Goal: Information Seeking & Learning: Check status

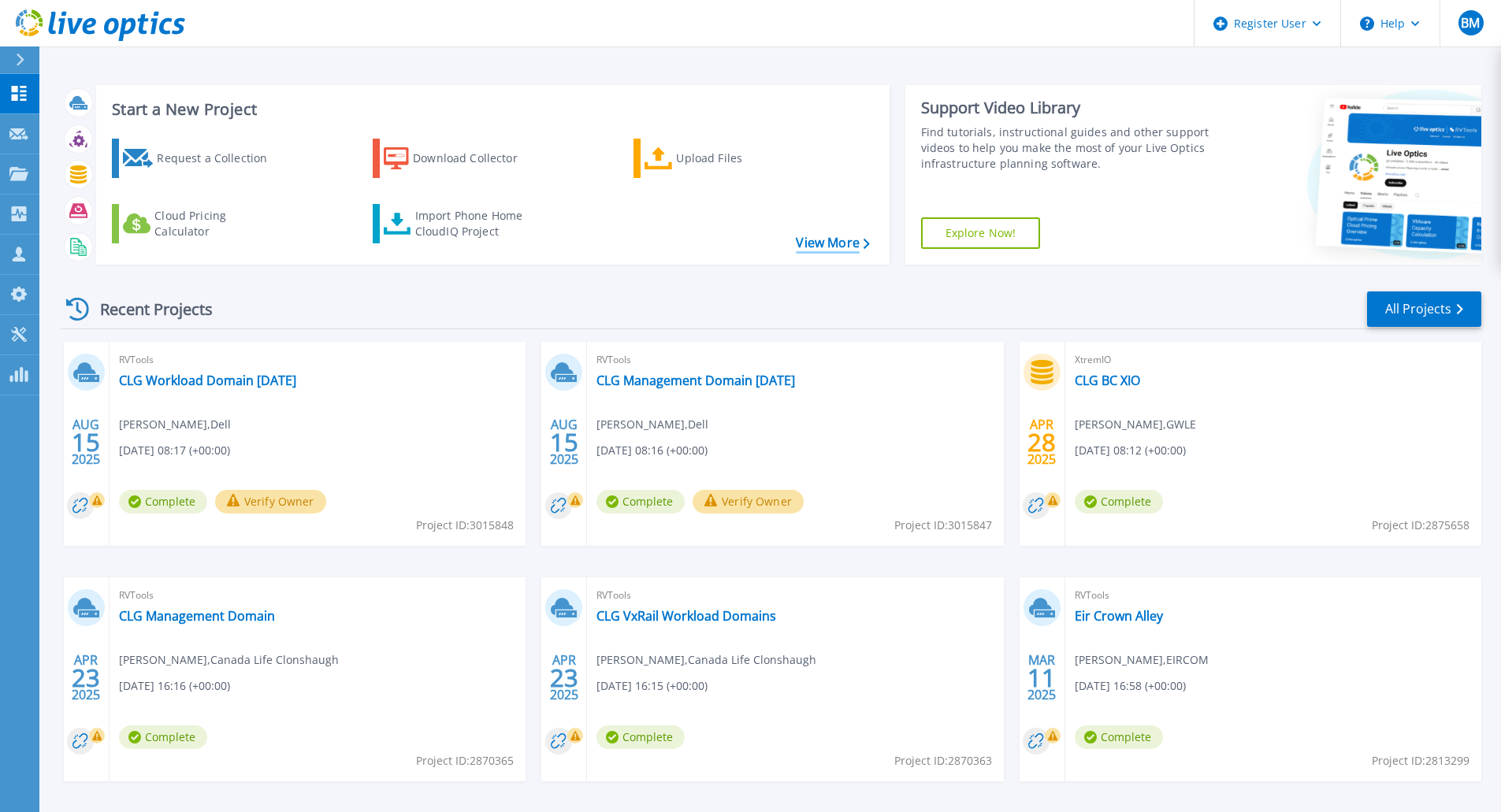
click at [845, 245] on link "View More" at bounding box center [832, 243] width 74 height 15
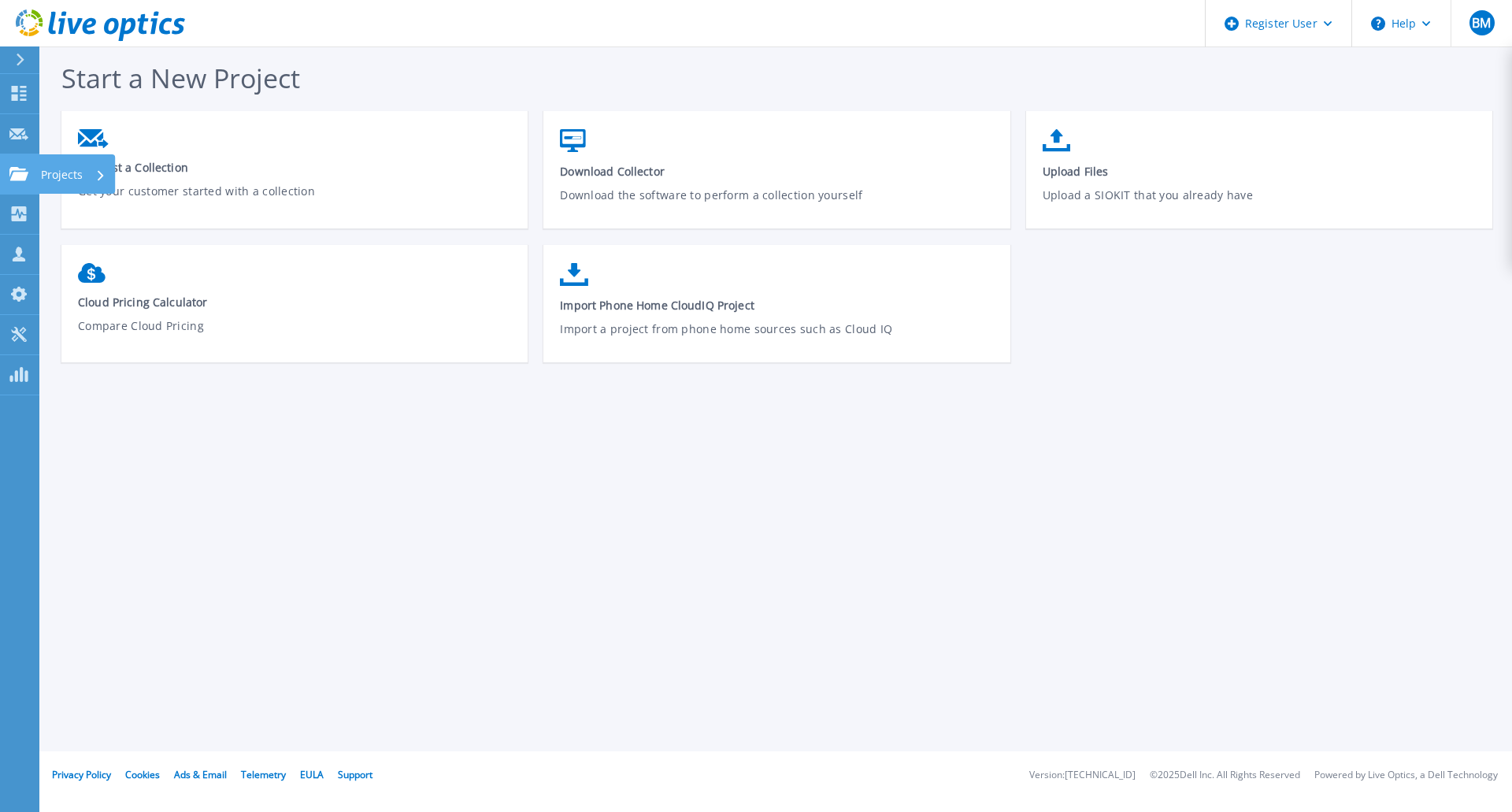
click at [19, 162] on link "Projects Projects" at bounding box center [20, 174] width 40 height 40
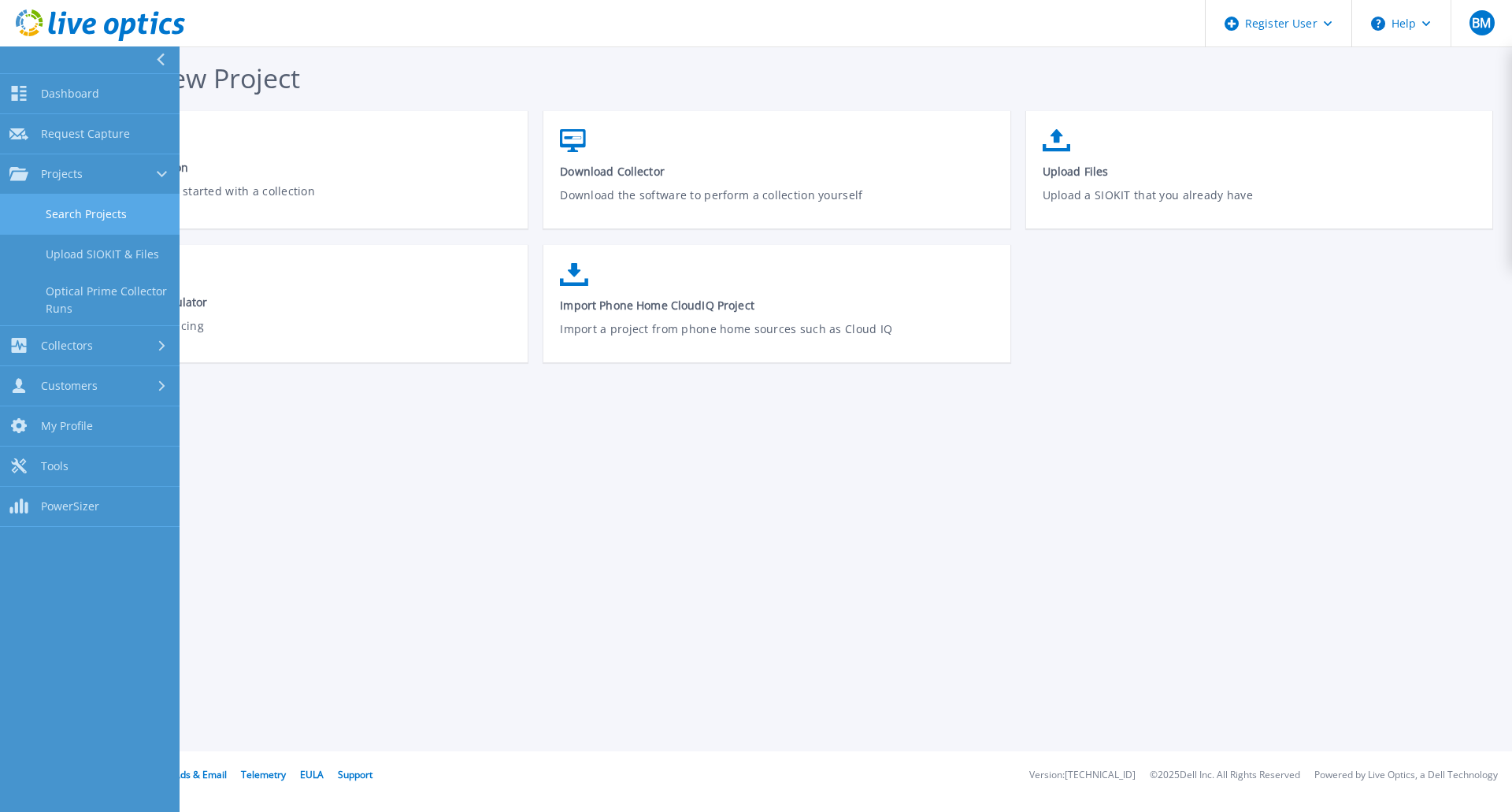
click at [120, 215] on link "Search Projects" at bounding box center [89, 215] width 179 height 40
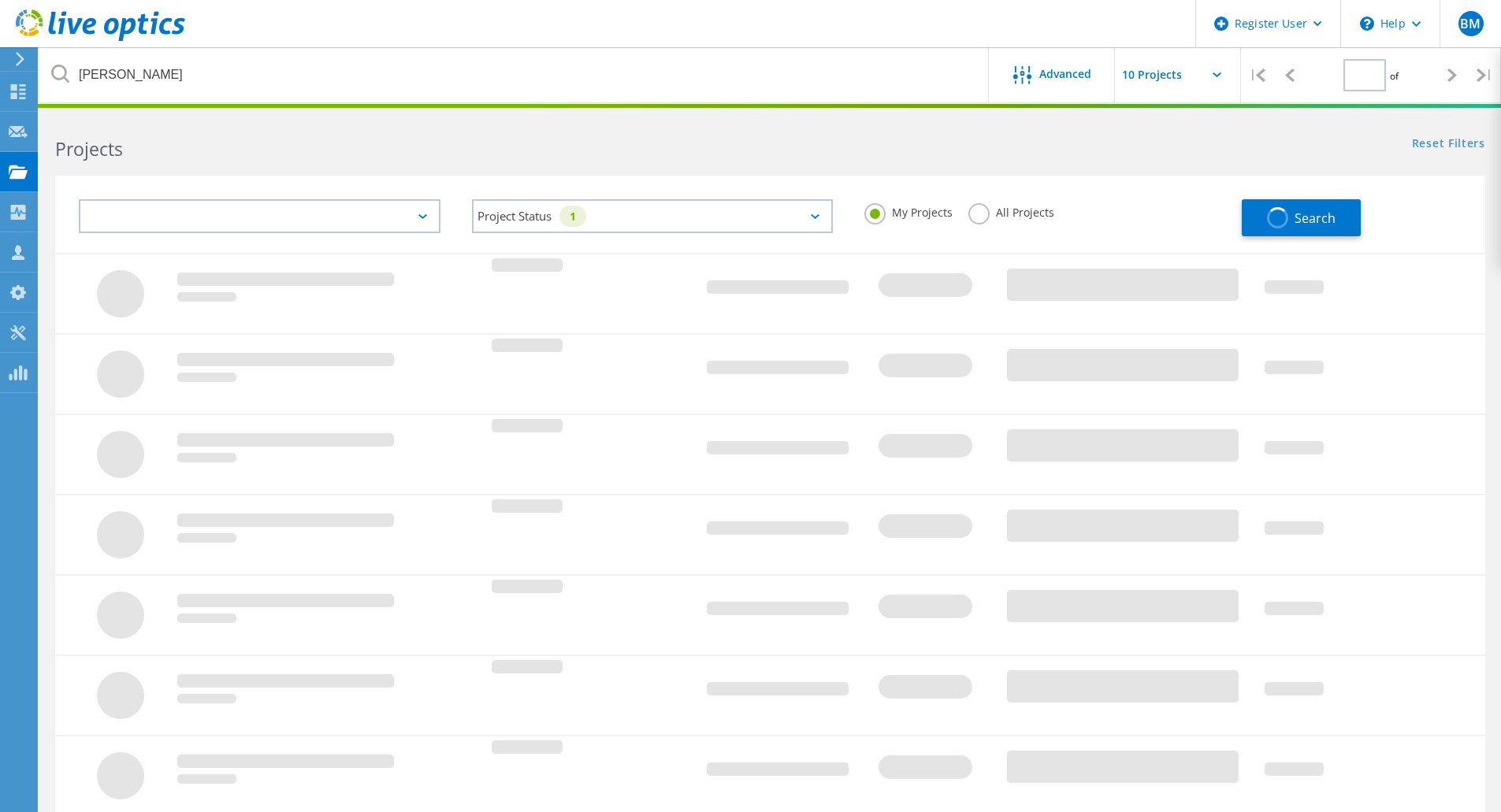
type input "1"
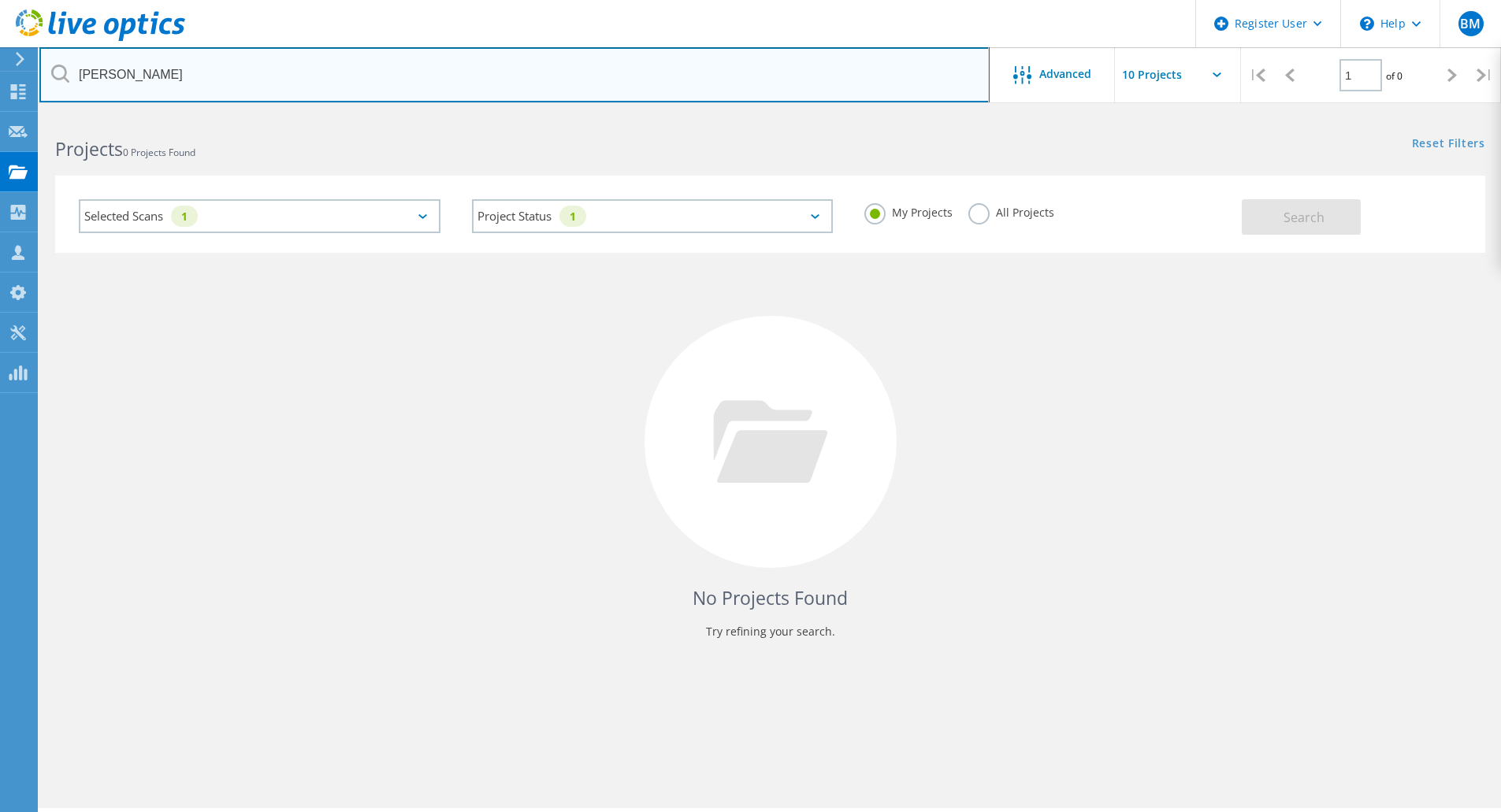
click at [424, 77] on input "shane walsh" at bounding box center [515, 74] width 950 height 55
paste input "3037948"
type input "3037948"
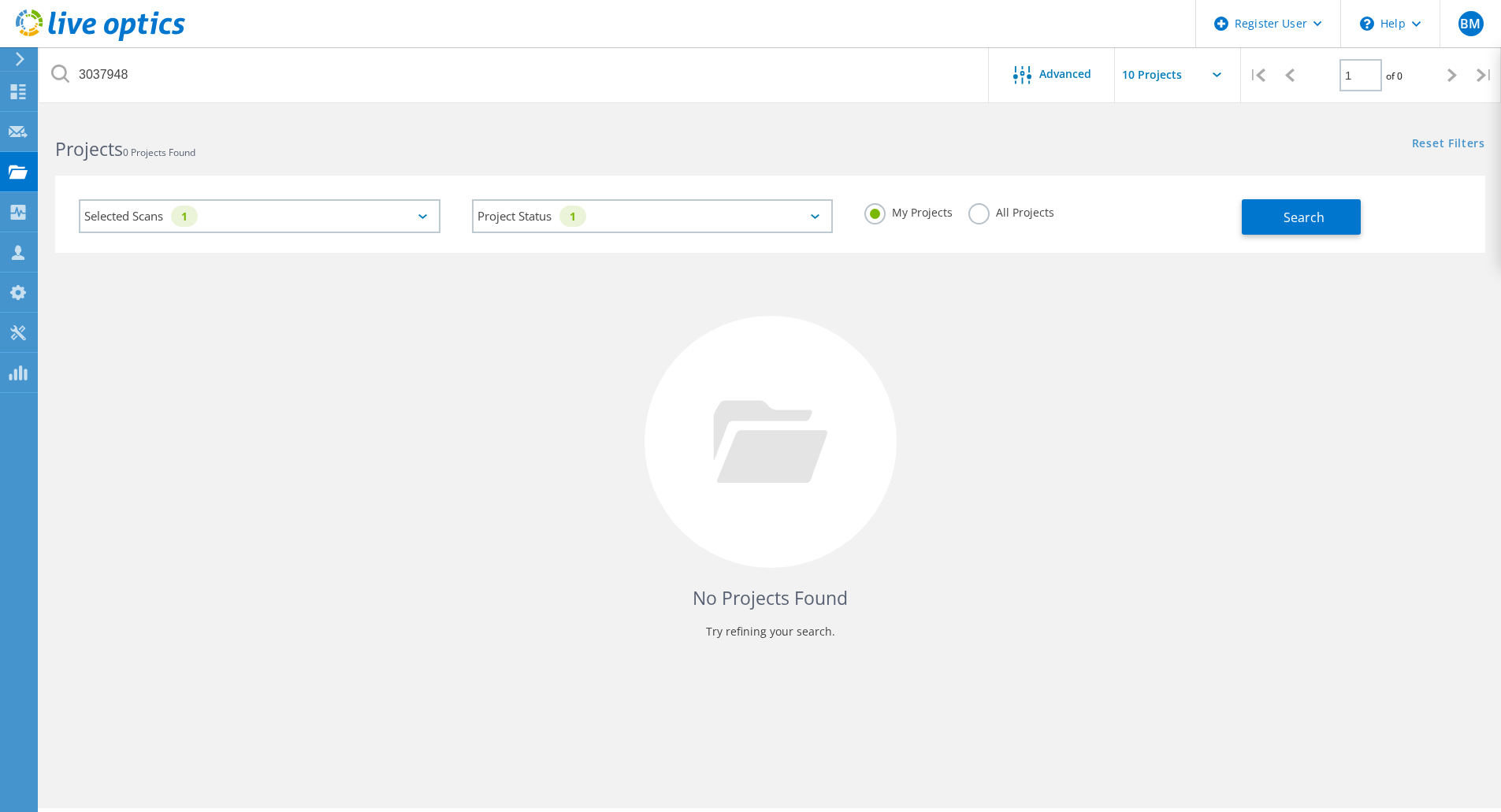
click at [986, 221] on div "All Projects" at bounding box center [1011, 215] width 86 height 23
click at [981, 214] on label "All Projects" at bounding box center [1011, 211] width 86 height 15
click at [0, 0] on input "All Projects" at bounding box center [0, 0] width 0 height 0
click at [1304, 211] on span "Search" at bounding box center [1304, 217] width 41 height 17
click at [746, 629] on p "Try refining your search." at bounding box center [770, 632] width 1399 height 26
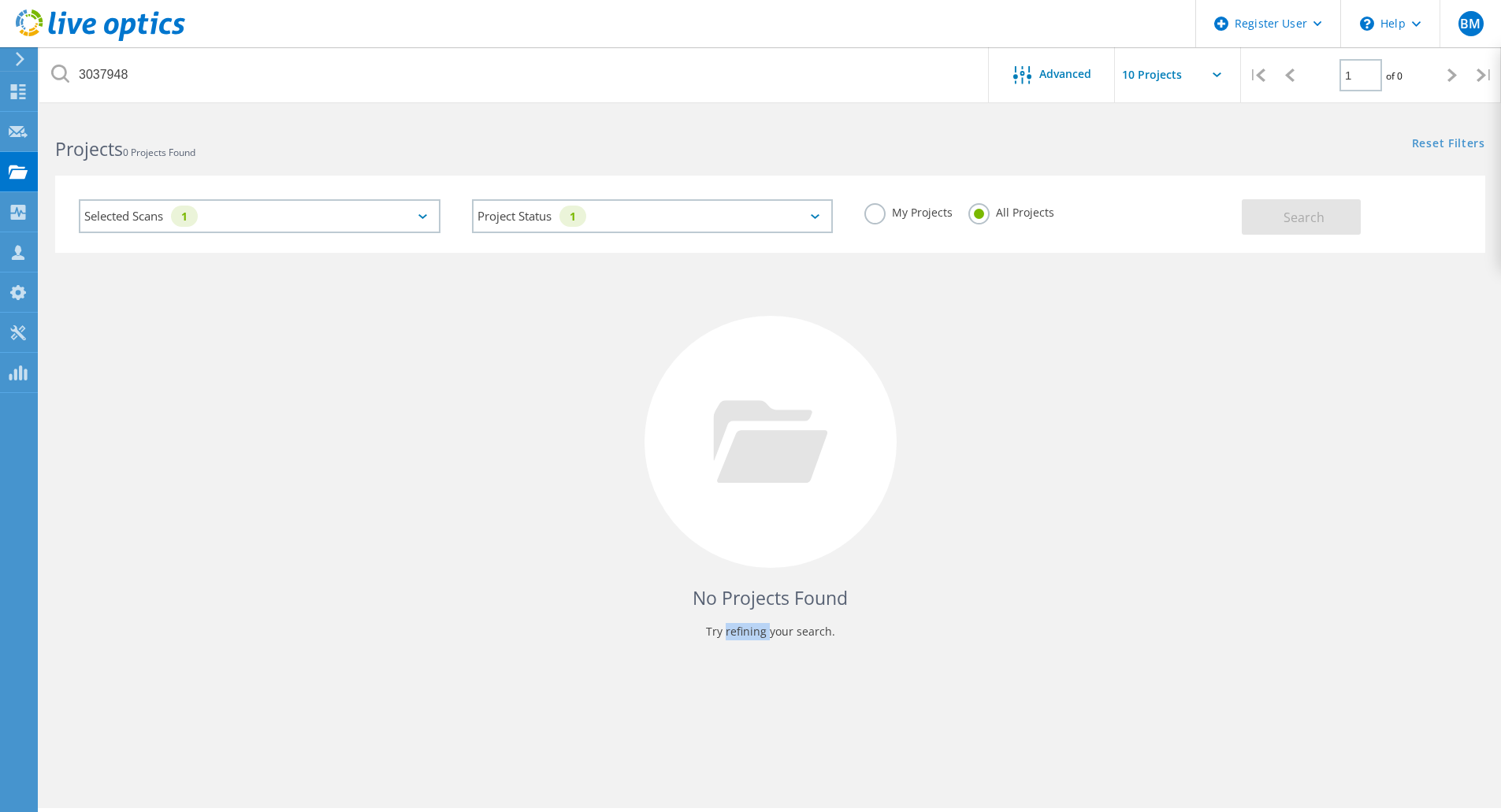
click at [746, 629] on p "Try refining your search." at bounding box center [770, 632] width 1399 height 26
